Goal: Find specific page/section: Find specific page/section

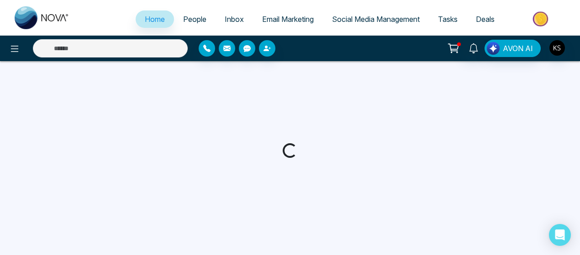
select select "*"
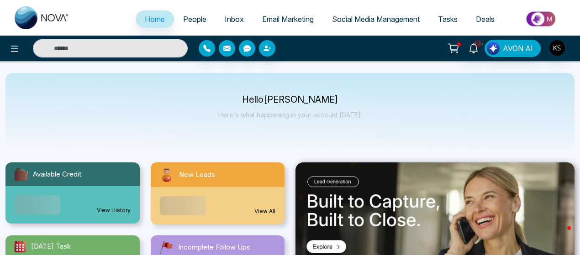
click at [187, 19] on span "People" at bounding box center [194, 19] width 23 height 9
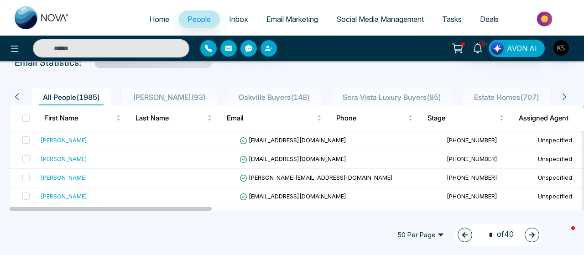
scroll to position [54, 0]
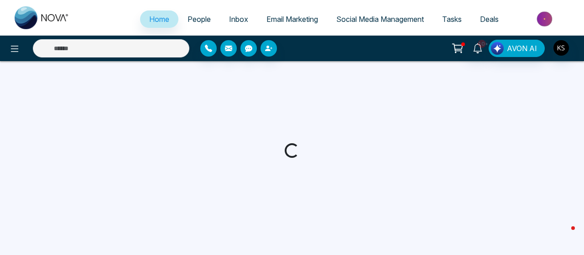
select select "*"
